Goal: Task Accomplishment & Management: Manage account settings

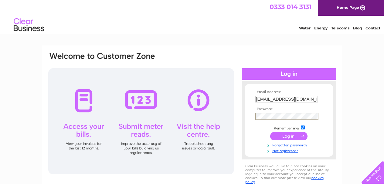
click at [294, 135] on input "submit" at bounding box center [288, 136] width 37 height 9
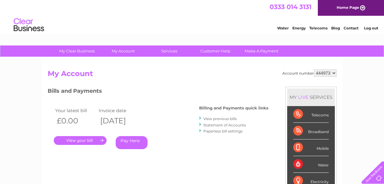
click at [231, 119] on link "View previous bills" at bounding box center [219, 119] width 33 height 5
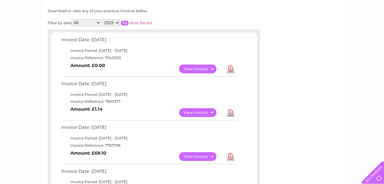
scroll to position [40, 0]
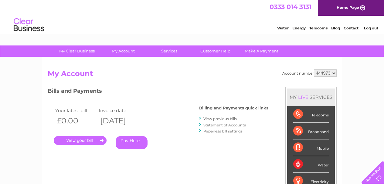
click at [224, 120] on link "View previous bills" at bounding box center [219, 119] width 33 height 5
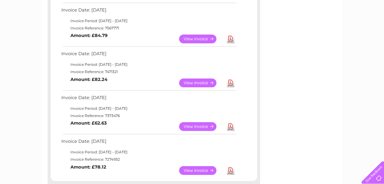
scroll to position [324, 0]
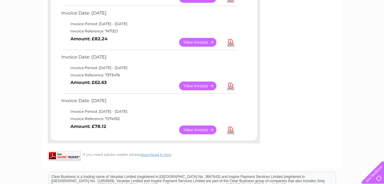
click at [194, 130] on link "View" at bounding box center [201, 130] width 45 height 9
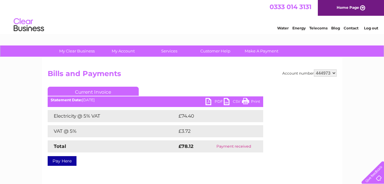
click at [247, 103] on link "Print" at bounding box center [251, 102] width 18 height 9
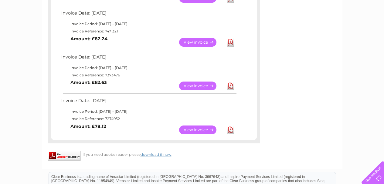
click at [185, 86] on link "View" at bounding box center [201, 86] width 45 height 9
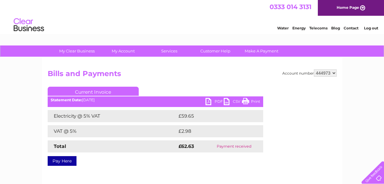
click at [245, 100] on link "Print" at bounding box center [251, 102] width 18 height 9
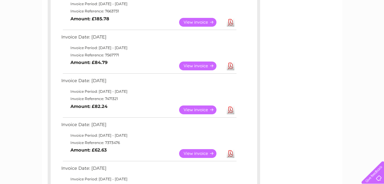
scroll to position [243, 0]
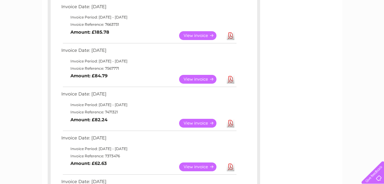
click at [197, 78] on link "View" at bounding box center [201, 79] width 45 height 9
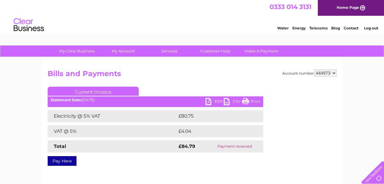
click at [245, 102] on link "Print" at bounding box center [251, 102] width 18 height 9
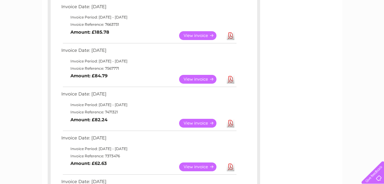
scroll to position [203, 0]
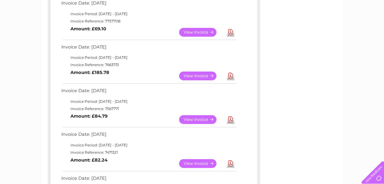
click at [194, 76] on link "View" at bounding box center [201, 76] width 45 height 9
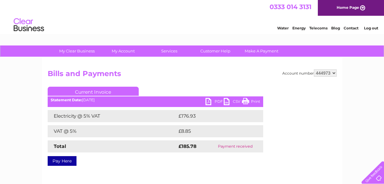
click at [247, 100] on link "Print" at bounding box center [251, 102] width 18 height 9
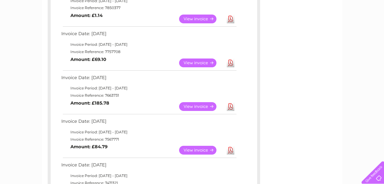
scroll to position [161, 0]
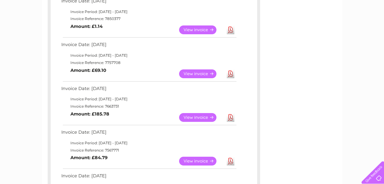
click at [193, 75] on link "View" at bounding box center [201, 74] width 45 height 9
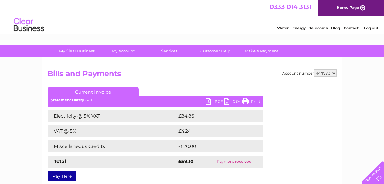
click at [251, 100] on link "Print" at bounding box center [251, 102] width 18 height 9
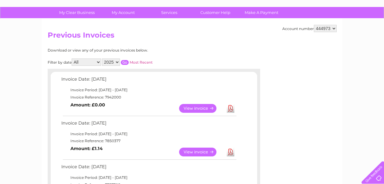
scroll to position [38, 0]
